Goal: Task Accomplishment & Management: Manage account settings

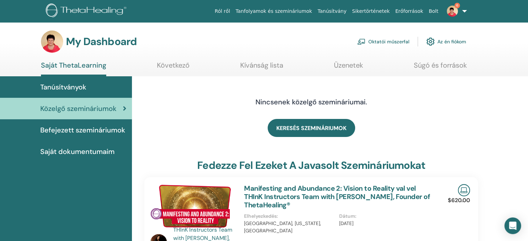
click at [389, 40] on link "Oktatói műszerfal" at bounding box center [383, 41] width 52 height 15
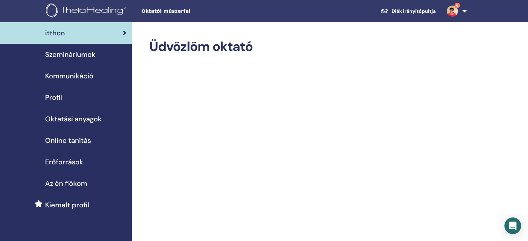
click at [75, 55] on span "Szemináriumok" at bounding box center [70, 54] width 50 height 10
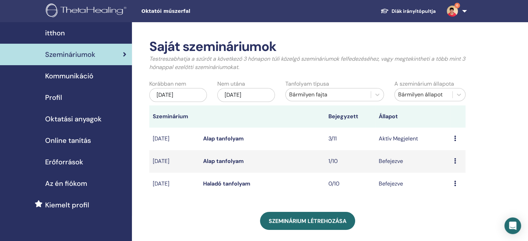
click at [457, 139] on div "Előnézet Szerkesztés Résztvevők Megszünteti" at bounding box center [458, 139] width 8 height 8
click at [455, 166] on link "Résztvevők" at bounding box center [453, 164] width 28 height 7
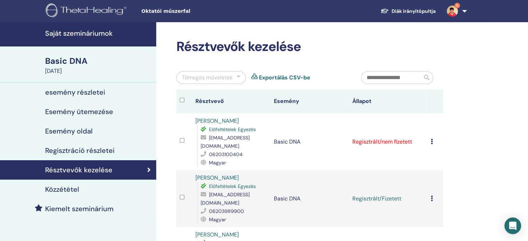
click at [432, 142] on icon at bounding box center [432, 142] width 2 height 6
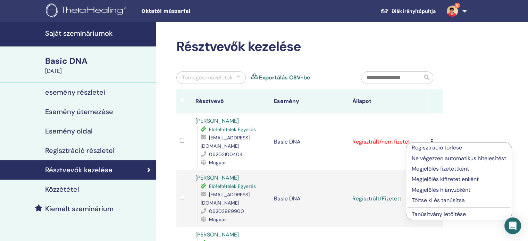
click at [440, 170] on p "Megjelölés fizetettként" at bounding box center [459, 169] width 94 height 8
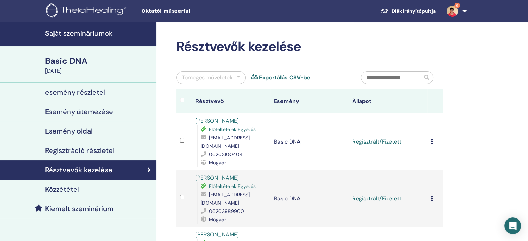
click at [430, 141] on td "Regisztráció törlése Ne végezzen automatikus hitelesítést Megjelölés fizetettké…" at bounding box center [436, 142] width 16 height 57
click at [432, 142] on icon at bounding box center [432, 142] width 2 height 6
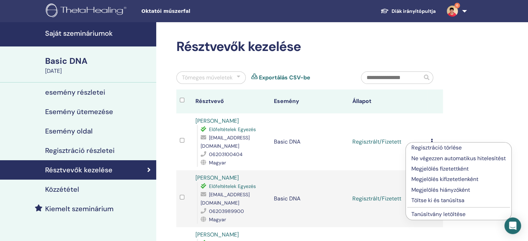
click at [447, 217] on link "Tanúsítvány letöltése" at bounding box center [439, 214] width 54 height 7
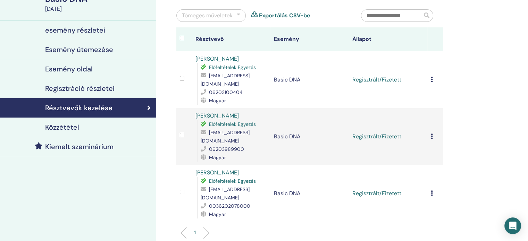
scroll to position [69, 0]
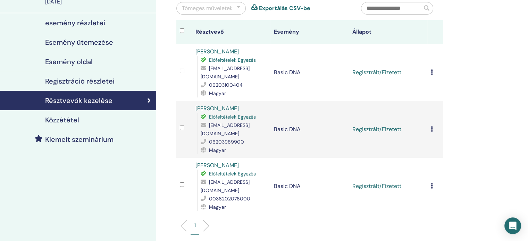
click at [433, 126] on div "Regisztráció törlése Ne végezzen automatikus hitelesítést Megjelölés fizetettké…" at bounding box center [435, 129] width 9 height 8
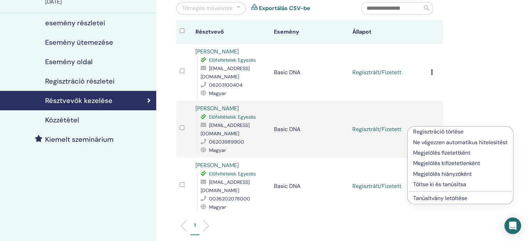
click at [453, 199] on link "Tanúsítvány letöltése" at bounding box center [440, 198] width 54 height 7
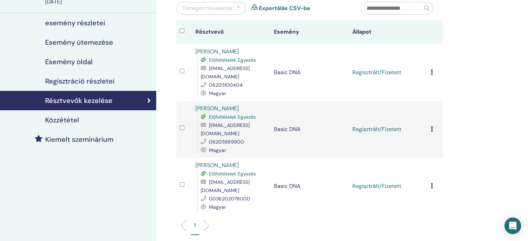
click at [433, 182] on div "Regisztráció törlése Ne végezzen automatikus hitelesítést Megjelölés fizetettké…" at bounding box center [435, 186] width 9 height 8
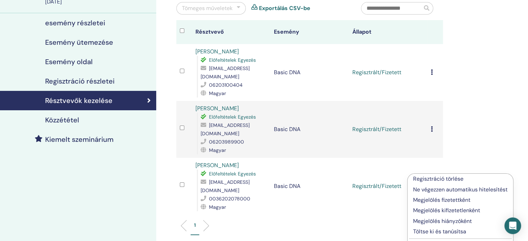
click at [446, 232] on p "Töltse ki és tanúsítsa" at bounding box center [460, 232] width 94 height 8
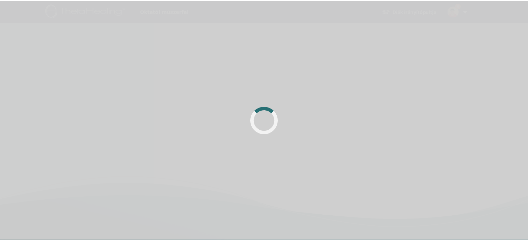
scroll to position [69, 0]
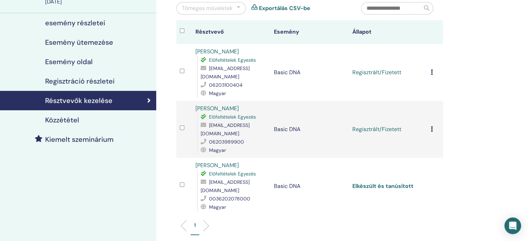
click at [400, 183] on link "Elkészült és tanúsított" at bounding box center [383, 186] width 61 height 7
click at [432, 126] on icon at bounding box center [432, 129] width 2 height 6
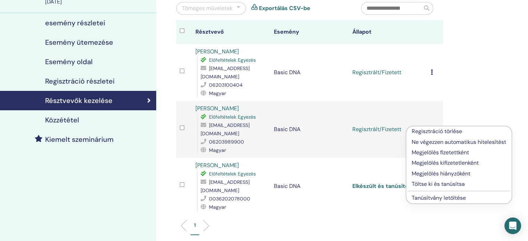
click at [387, 183] on link "Elkészült és tanúsított" at bounding box center [383, 186] width 61 height 7
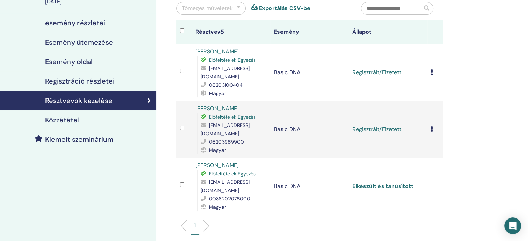
click at [392, 183] on link "Elkészült és tanúsított" at bounding box center [383, 186] width 61 height 7
click at [431, 126] on icon at bounding box center [432, 129] width 2 height 6
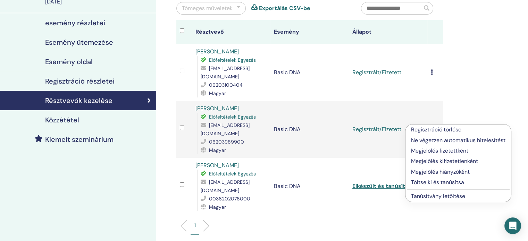
click at [439, 183] on p "Töltse ki és tanúsítsa" at bounding box center [458, 183] width 94 height 8
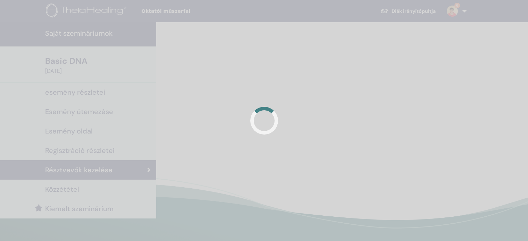
scroll to position [69, 0]
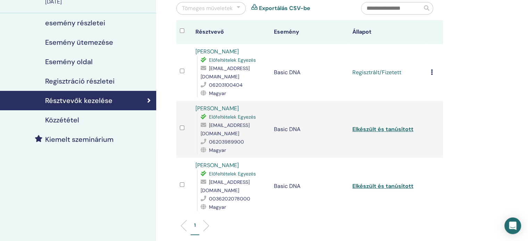
click at [431, 73] on icon at bounding box center [432, 72] width 2 height 6
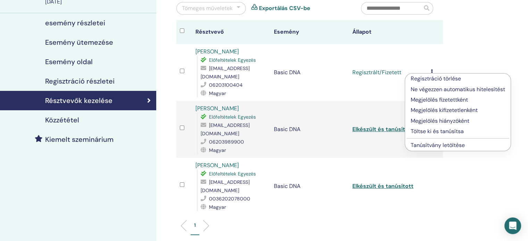
click at [458, 132] on p "Töltse ki és tanúsítsa" at bounding box center [458, 131] width 94 height 8
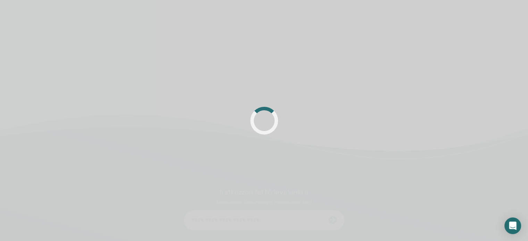
scroll to position [69, 0]
